Goal: Information Seeking & Learning: Understand process/instructions

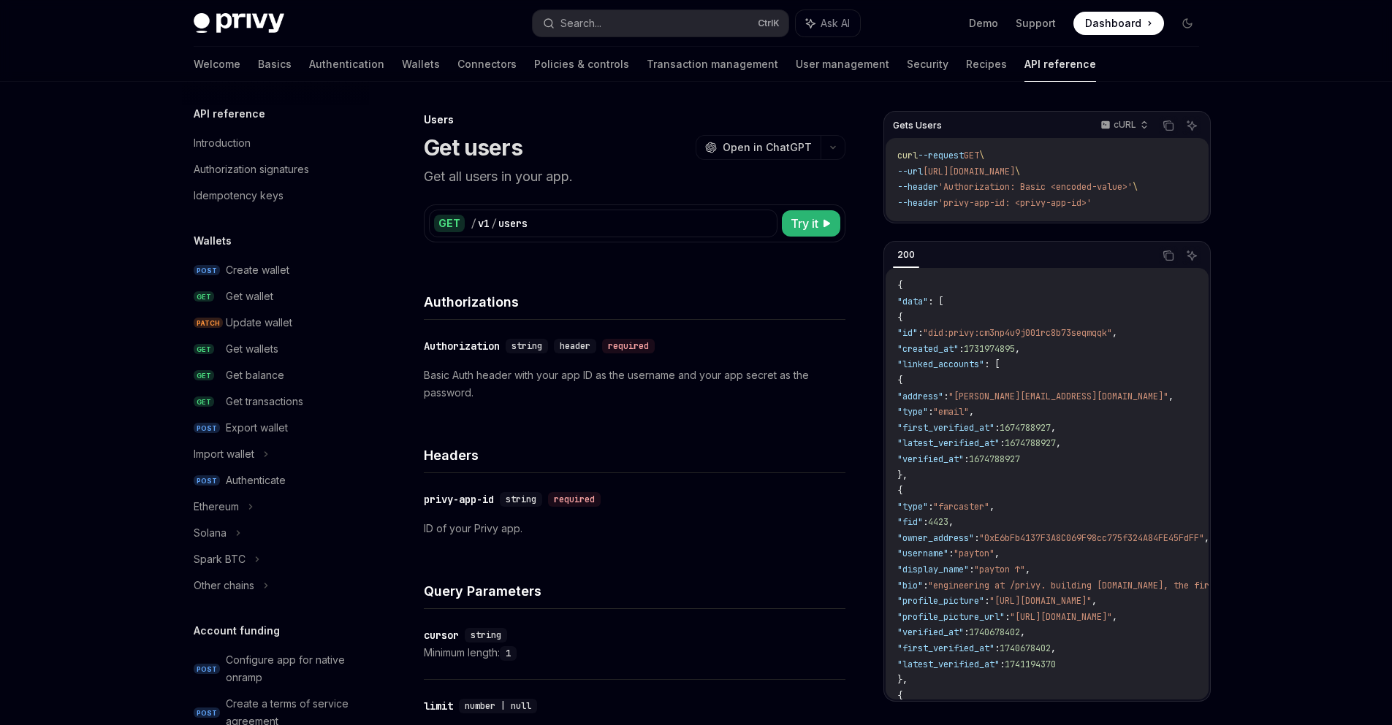
scroll to position [810, 0]
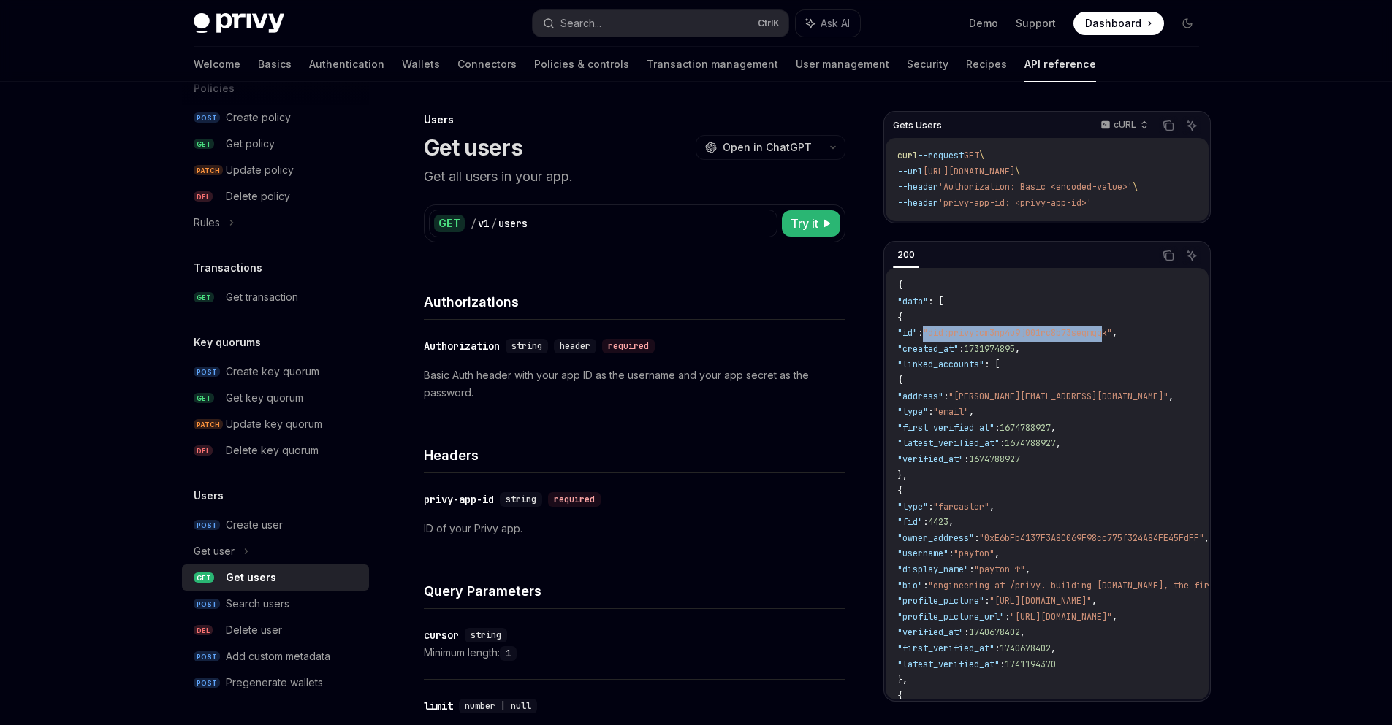
drag, startPoint x: 962, startPoint y: 332, endPoint x: 1144, endPoint y: 337, distance: 181.9
click at [1112, 337] on span ""did:privy:cm3np4u9j001rc8b73seqmqqk"" at bounding box center [1017, 333] width 189 height 12
drag, startPoint x: 956, startPoint y: 204, endPoint x: 1090, endPoint y: 207, distance: 133.7
click at [1090, 207] on span "'privy-app-id: <privy-app-id>'" at bounding box center [1014, 203] width 153 height 12
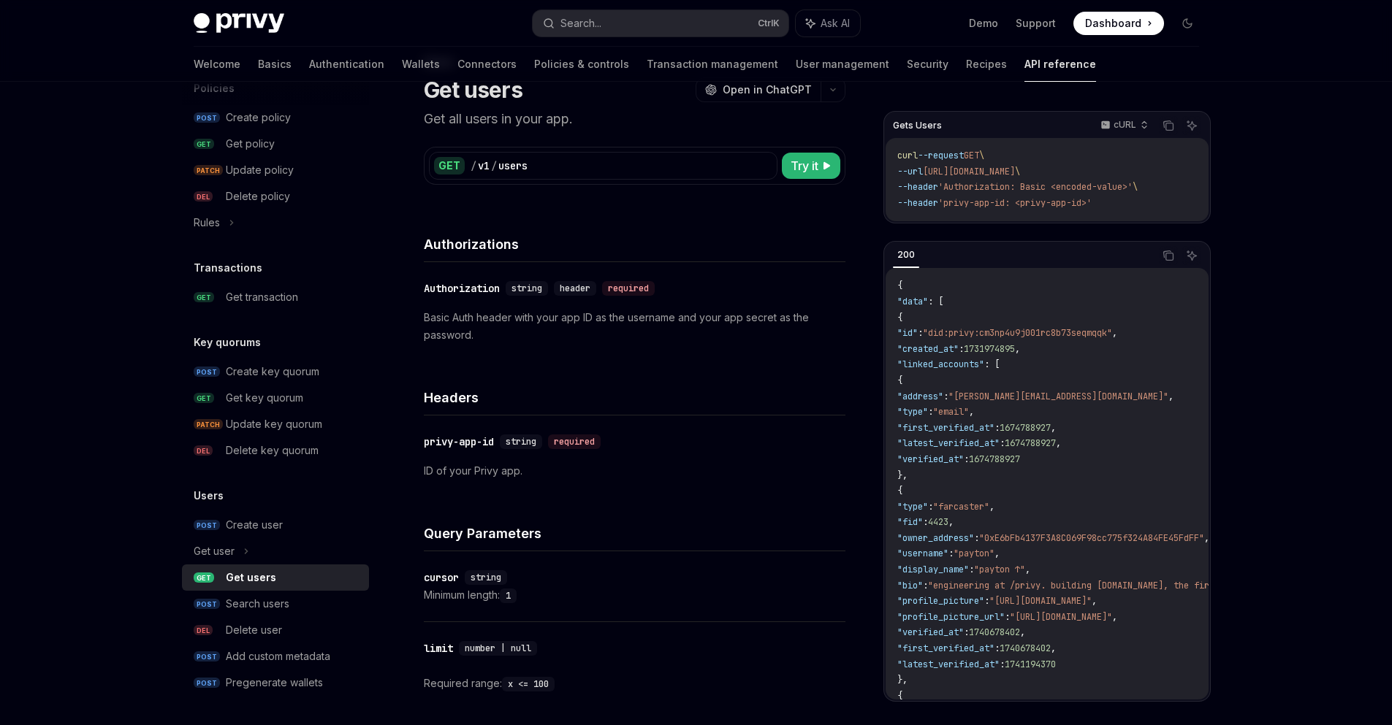
scroll to position [88, 0]
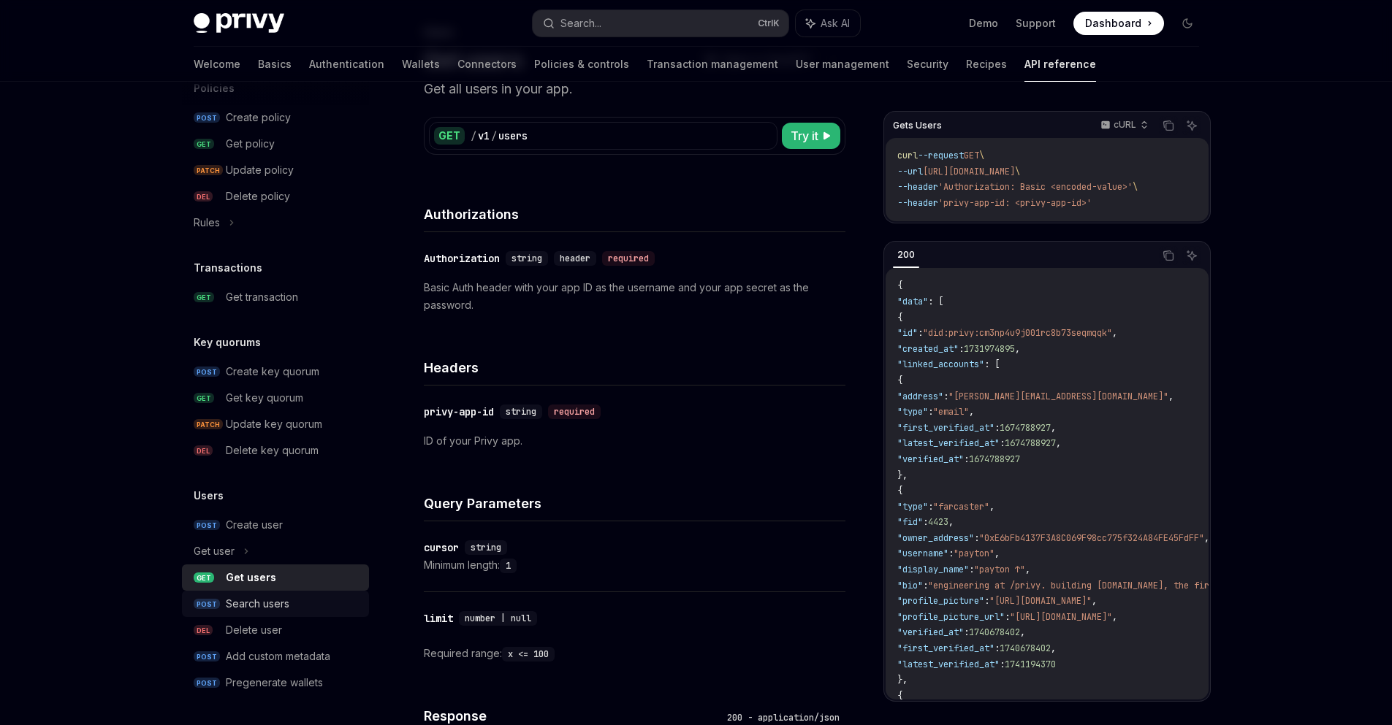
click at [305, 605] on div "Search users" at bounding box center [293, 604] width 134 height 18
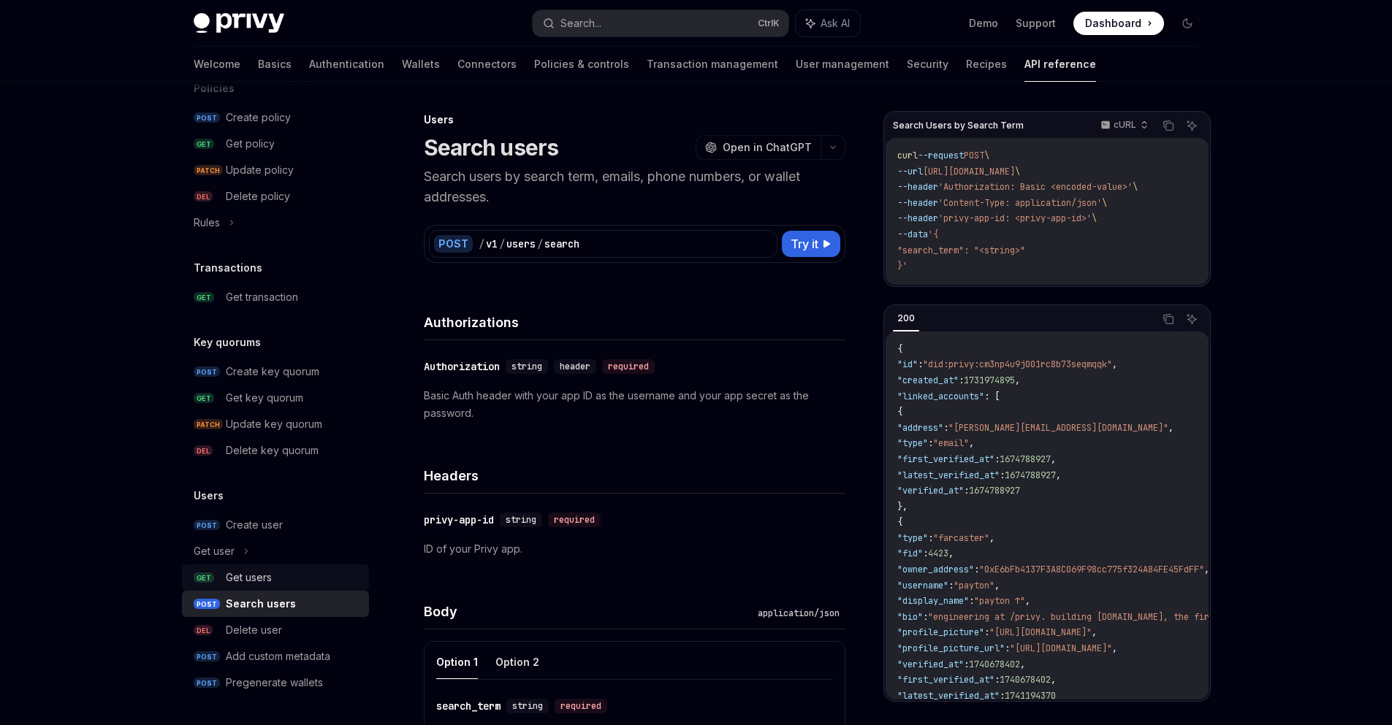
click at [296, 581] on div "Get users" at bounding box center [293, 578] width 134 height 18
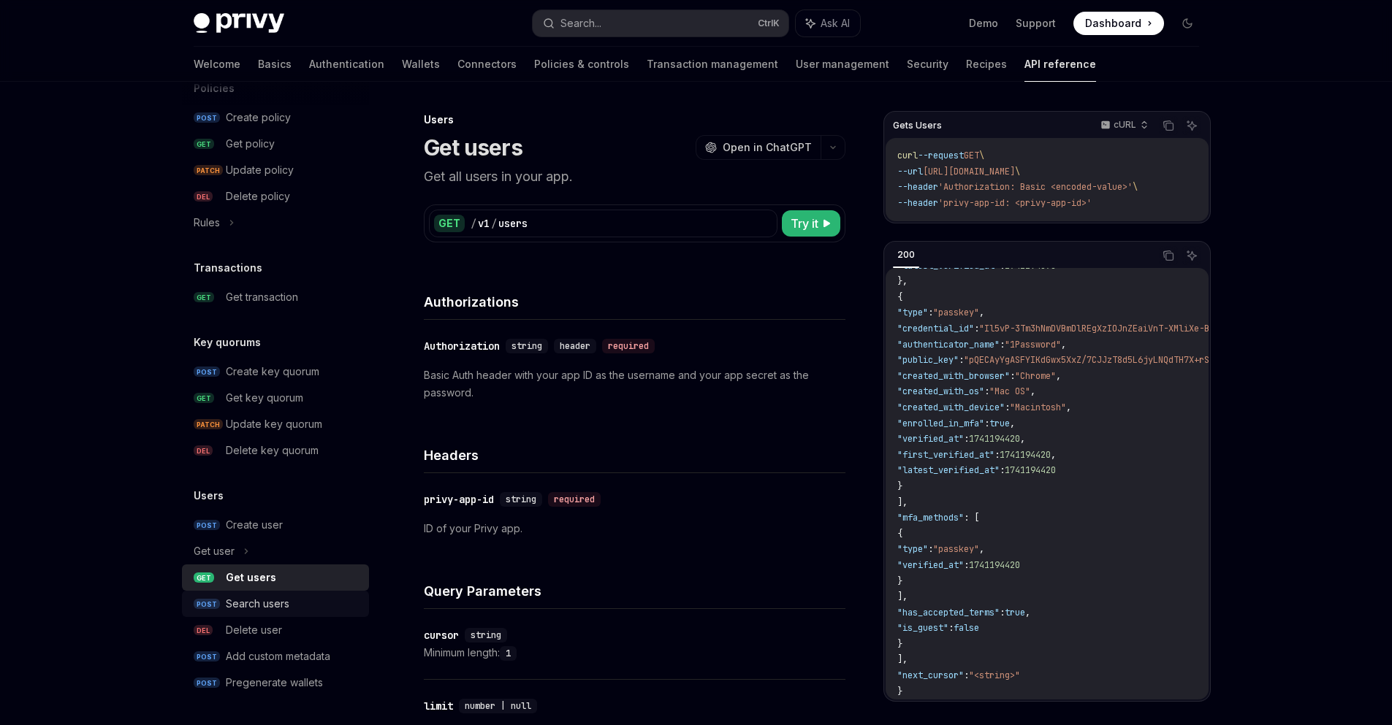
click at [284, 611] on div "Search users" at bounding box center [258, 604] width 64 height 18
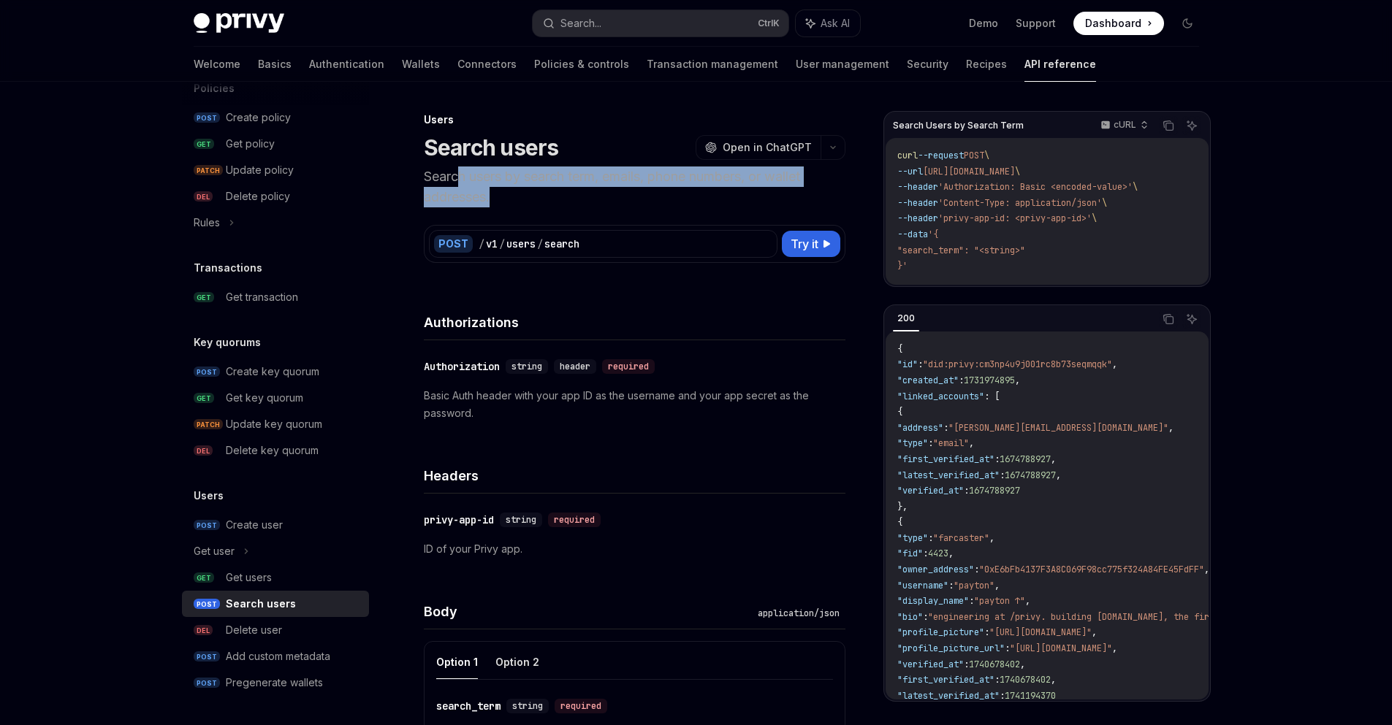
drag, startPoint x: 463, startPoint y: 183, endPoint x: 494, endPoint y: 191, distance: 31.7
click at [494, 191] on p "Search users by search term, emails, phone numbers, or wallet addresses." at bounding box center [634, 187] width 421 height 41
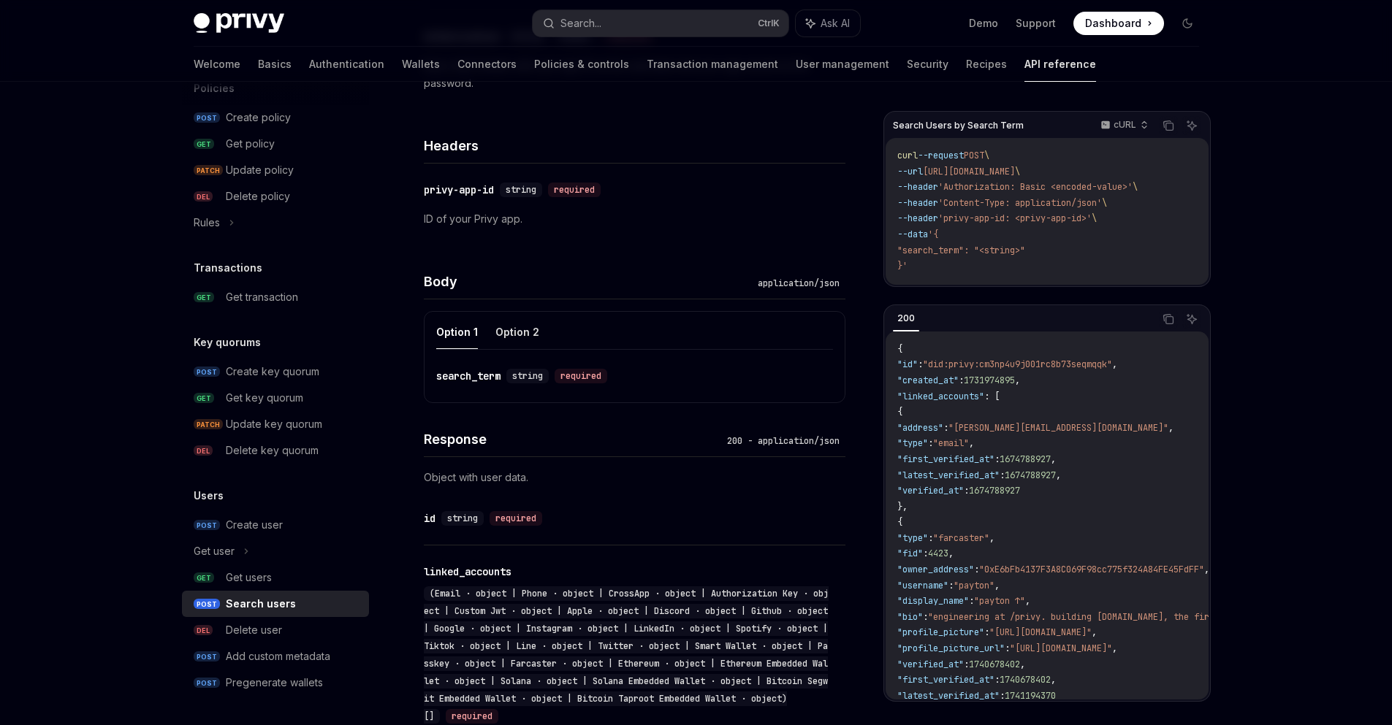
scroll to position [351, 0]
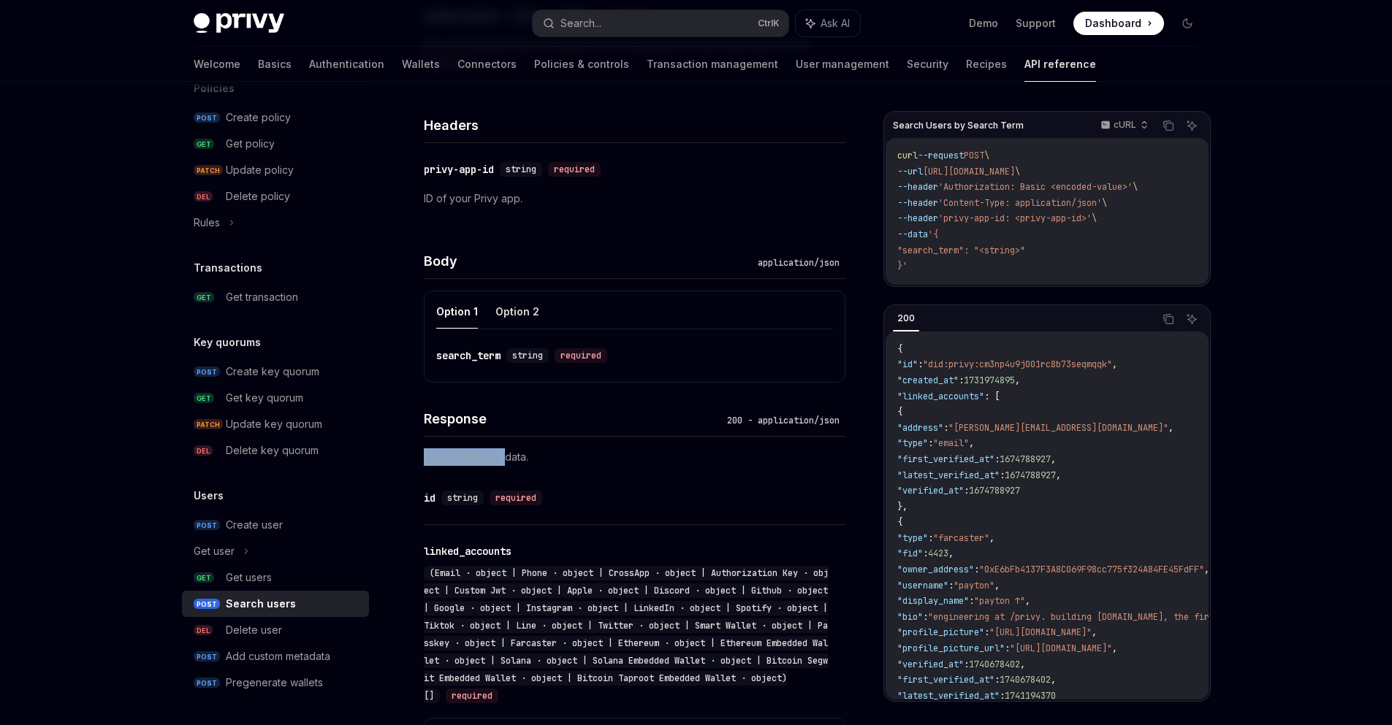
drag, startPoint x: 426, startPoint y: 464, endPoint x: 505, endPoint y: 461, distance: 78.9
click at [505, 461] on p "Object with user data." at bounding box center [634, 458] width 421 height 18
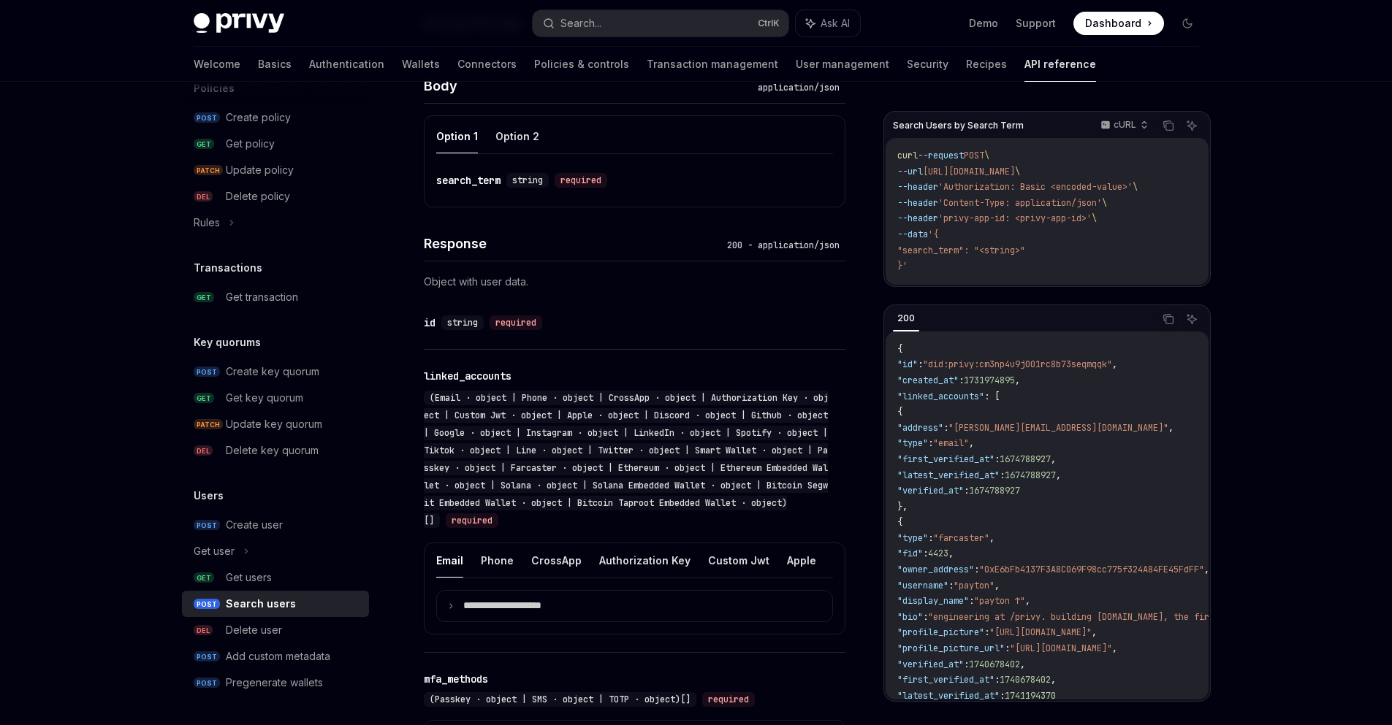
scroll to position [0, 0]
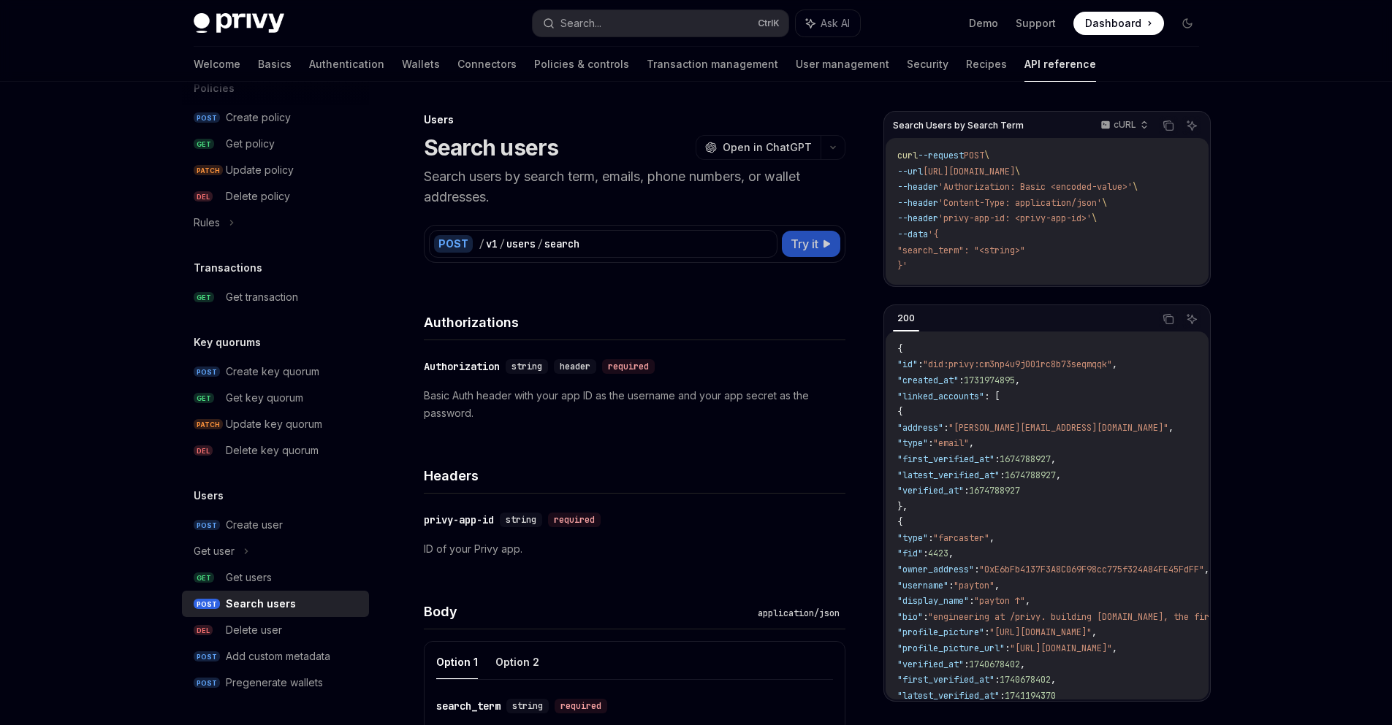
click at [809, 245] on span "Try it" at bounding box center [804, 244] width 28 height 18
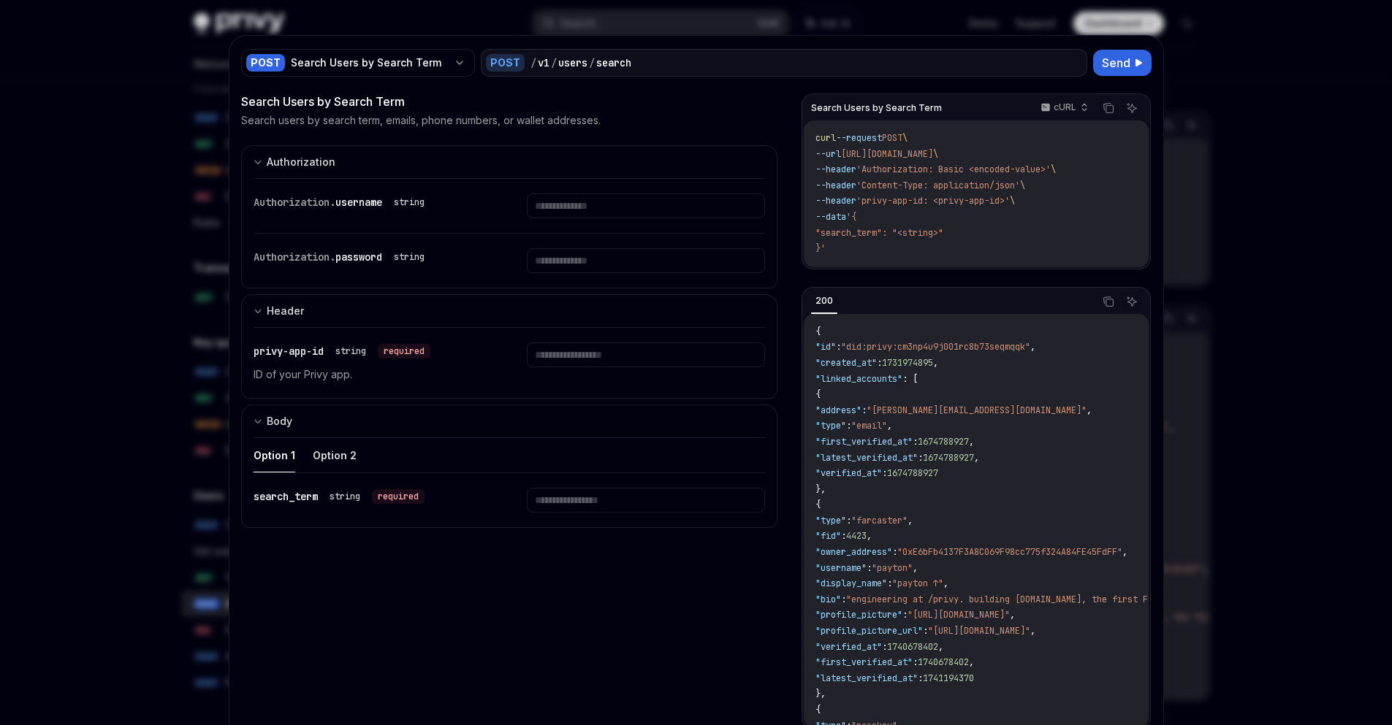
click at [849, 233] on span ""search_term": "<string>"" at bounding box center [879, 233] width 128 height 12
click at [585, 208] on input "text" at bounding box center [646, 206] width 238 height 25
click at [600, 252] on input "text" at bounding box center [646, 260] width 238 height 25
click at [590, 348] on input "text" at bounding box center [646, 355] width 238 height 25
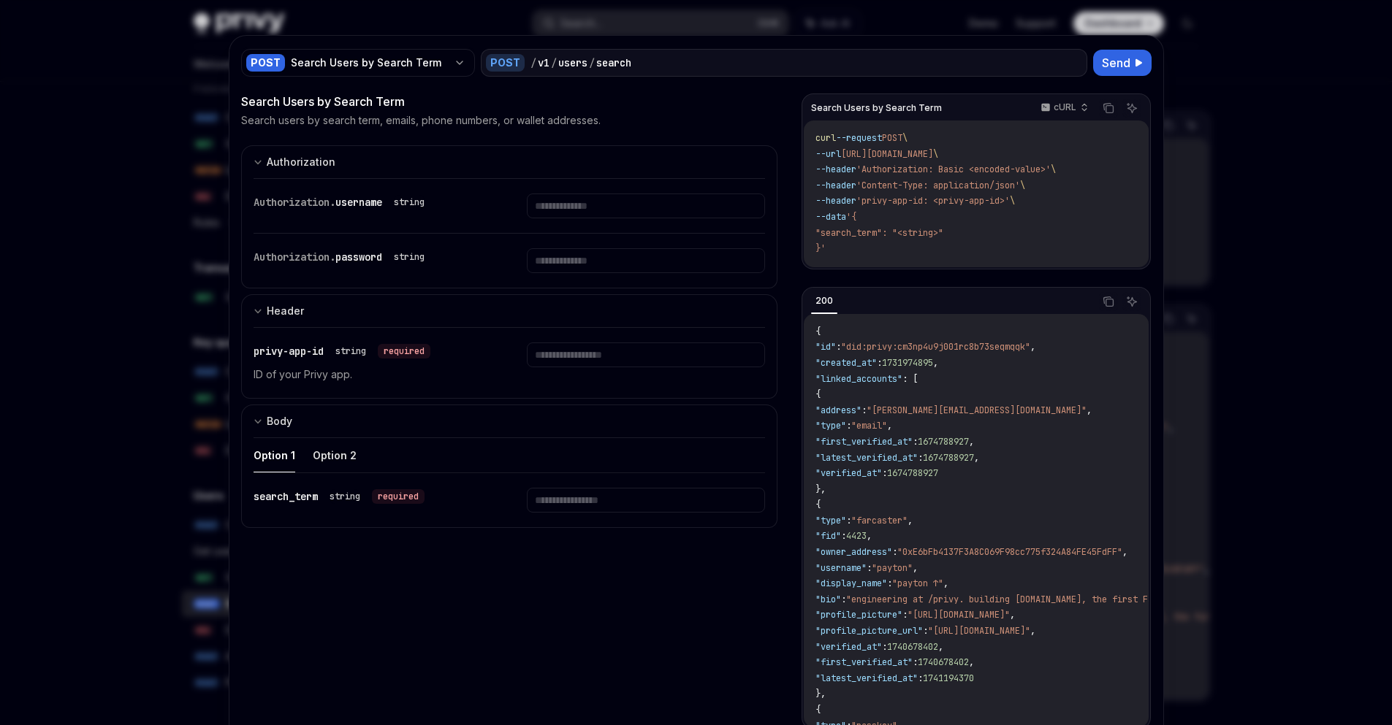
click at [229, 229] on div "POST Search Users by Search Term POST / v1 / users / search Send Search Users b…" at bounding box center [696, 401] width 934 height 730
click at [177, 250] on div at bounding box center [696, 362] width 1392 height 725
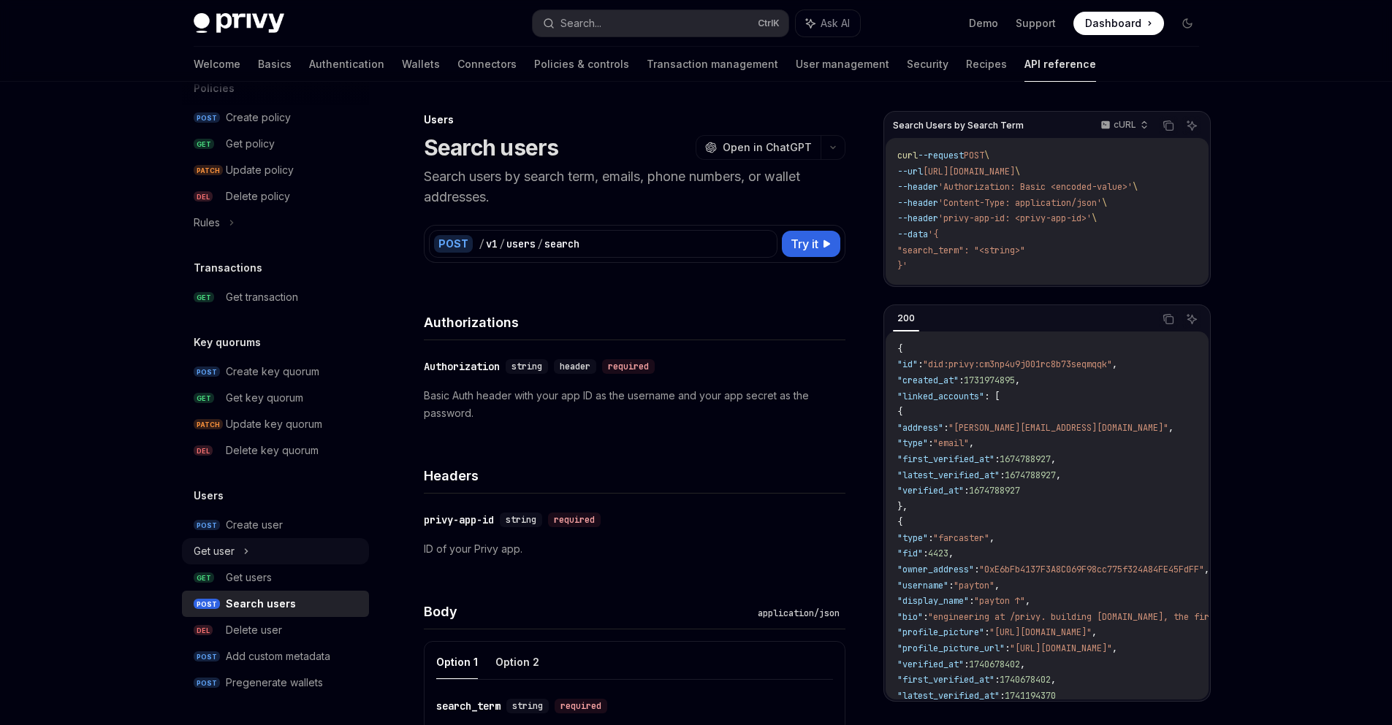
click at [259, 552] on div "Get user" at bounding box center [275, 551] width 187 height 26
type textarea "*"
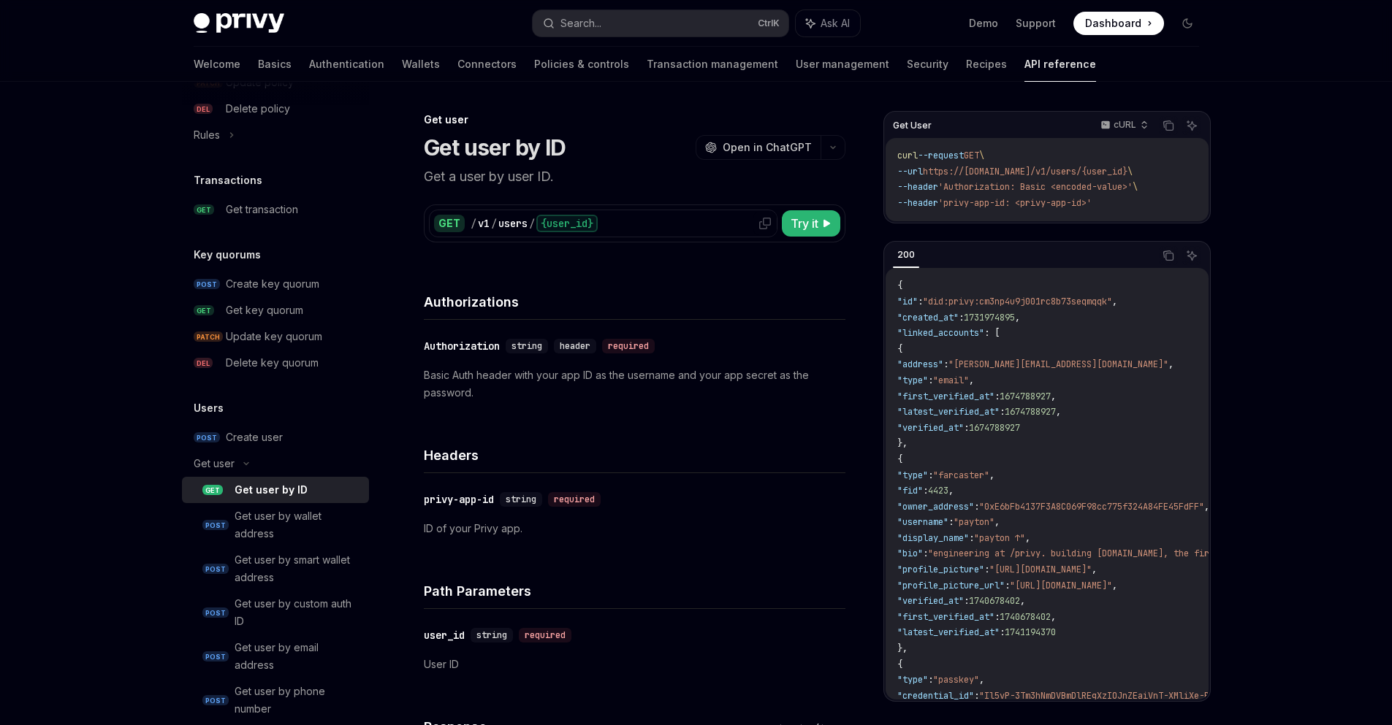
click at [768, 221] on icon at bounding box center [765, 224] width 12 height 12
click at [684, 484] on div "​ privy-app-id string required ID of your Privy app." at bounding box center [634, 514] width 421 height 82
click at [1084, 185] on span "'Authorization: Basic <encoded-value>'" at bounding box center [1035, 187] width 194 height 12
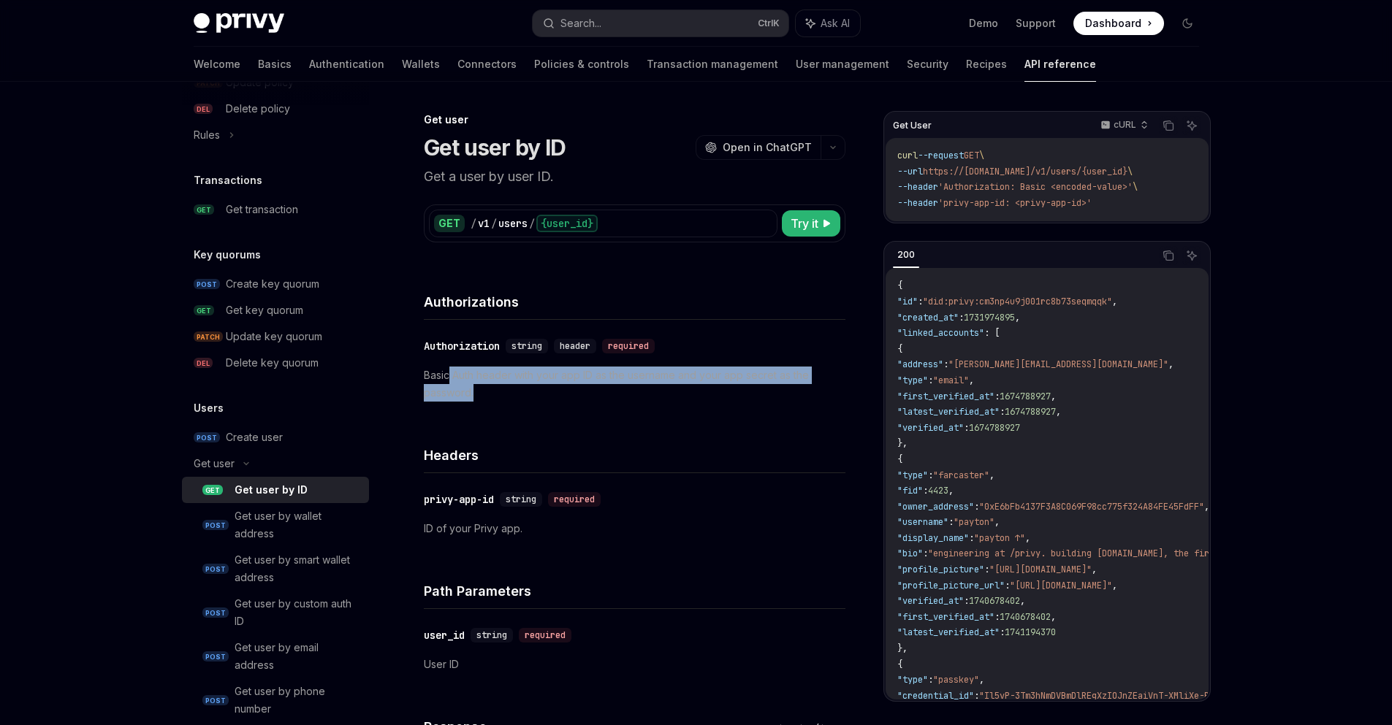
drag, startPoint x: 448, startPoint y: 373, endPoint x: 478, endPoint y: 389, distance: 34.0
click at [478, 389] on p "Basic Auth header with your app ID as the username and your app secret as the p…" at bounding box center [634, 384] width 421 height 35
click at [615, 400] on p "Basic Auth header with your app ID as the username and your app secret as the p…" at bounding box center [634, 384] width 421 height 35
drag, startPoint x: 502, startPoint y: 387, endPoint x: 421, endPoint y: 365, distance: 83.3
